Goal: Information Seeking & Learning: Learn about a topic

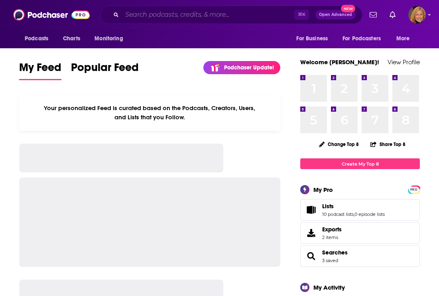
click at [254, 18] on input "Search podcasts, credits, & more..." at bounding box center [208, 14] width 172 height 13
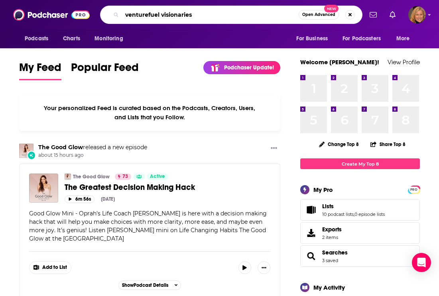
type input "venturefuel visionaries"
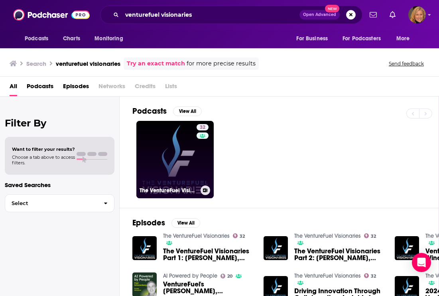
click at [184, 159] on link "32 The VentureFuel Visionaries" at bounding box center [174, 159] width 77 height 77
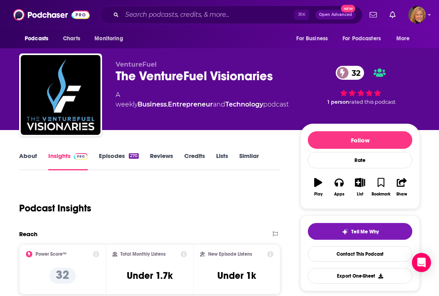
click at [30, 156] on link "About" at bounding box center [28, 161] width 18 height 18
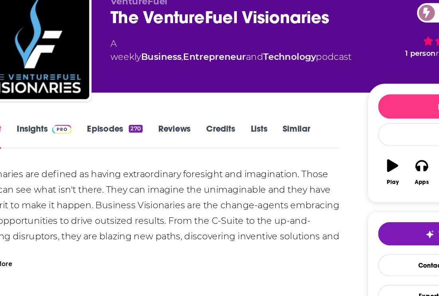
scroll to position [36, 0]
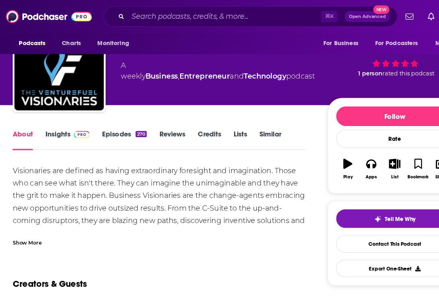
click at [28, 215] on div "Show More" at bounding box center [32, 216] width 26 height 8
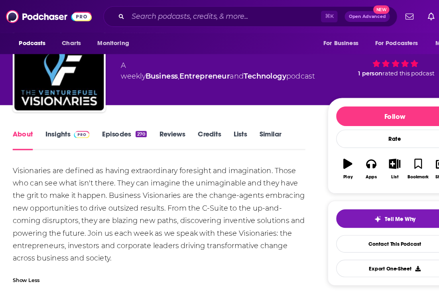
click at [109, 118] on link "Episodes 270" at bounding box center [119, 125] width 40 height 18
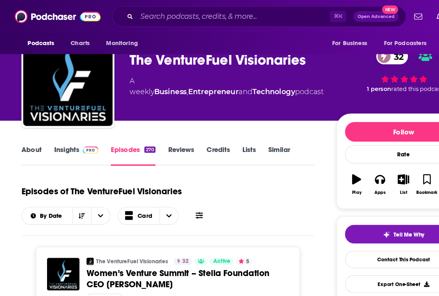
scroll to position [16, 0]
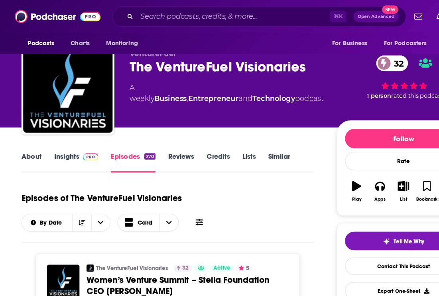
click at [30, 138] on link "About" at bounding box center [28, 145] width 18 height 18
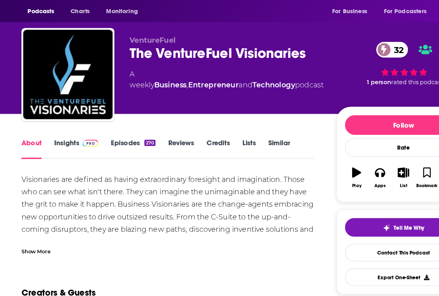
click at [37, 248] on div "Show More" at bounding box center [32, 252] width 26 height 8
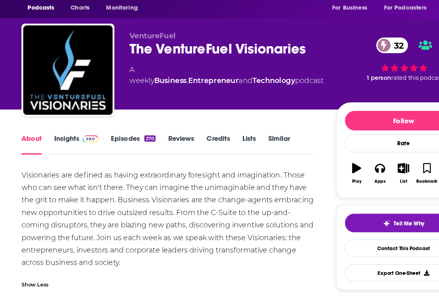
scroll to position [3, 0]
